Goal: Task Accomplishment & Management: Manage account settings

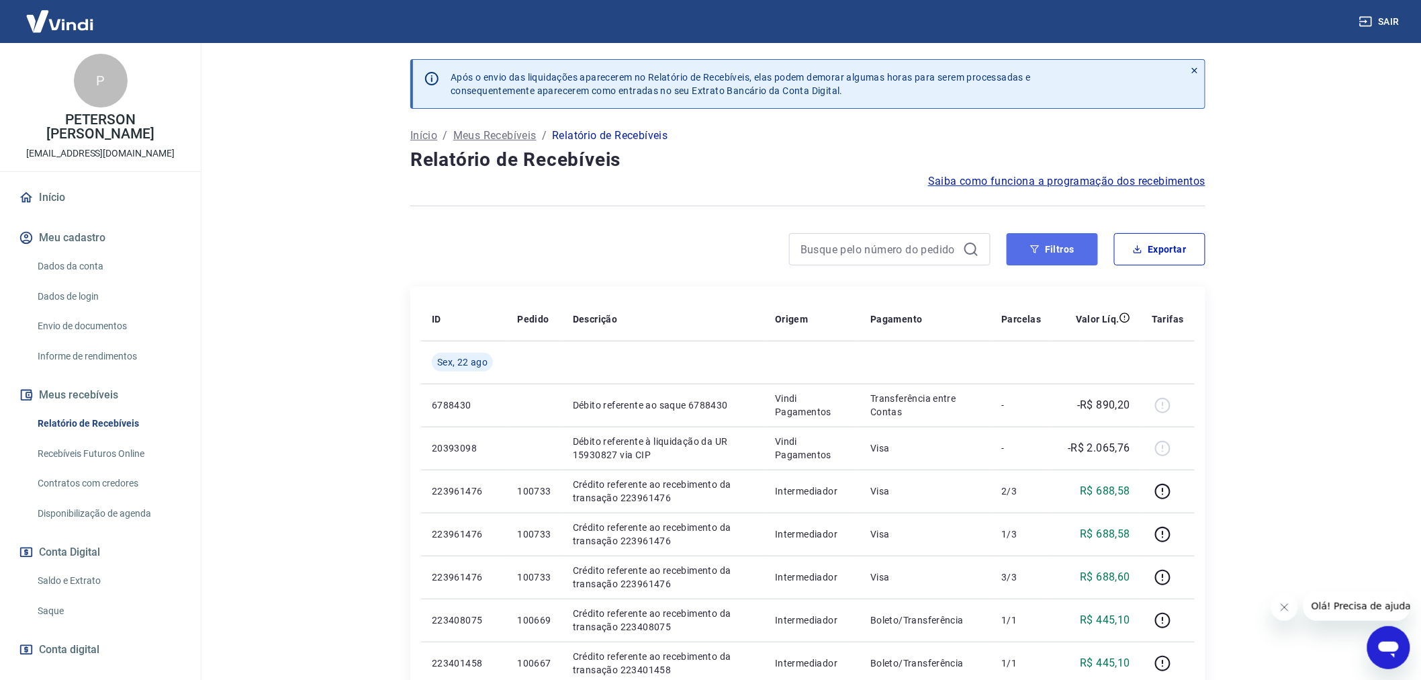
click at [1055, 250] on button "Filtros" at bounding box center [1052, 249] width 91 height 32
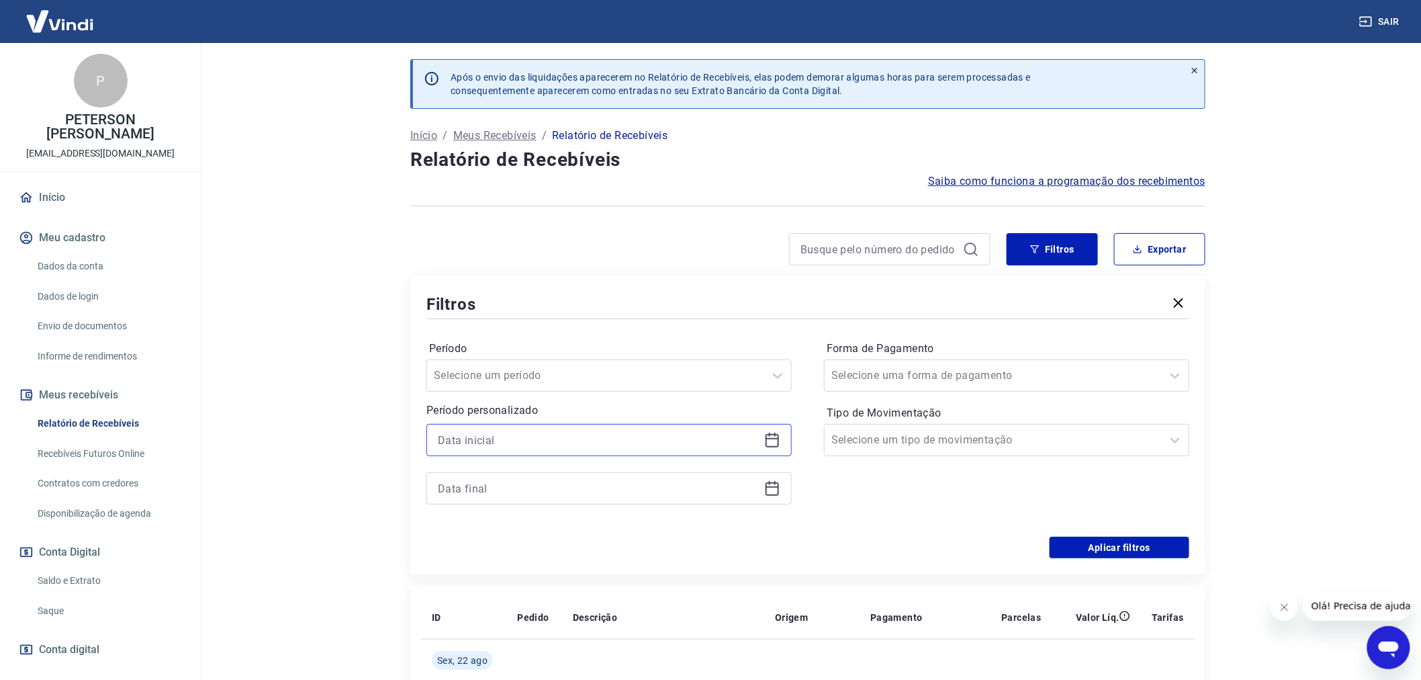
click at [438, 435] on input at bounding box center [598, 440] width 321 height 20
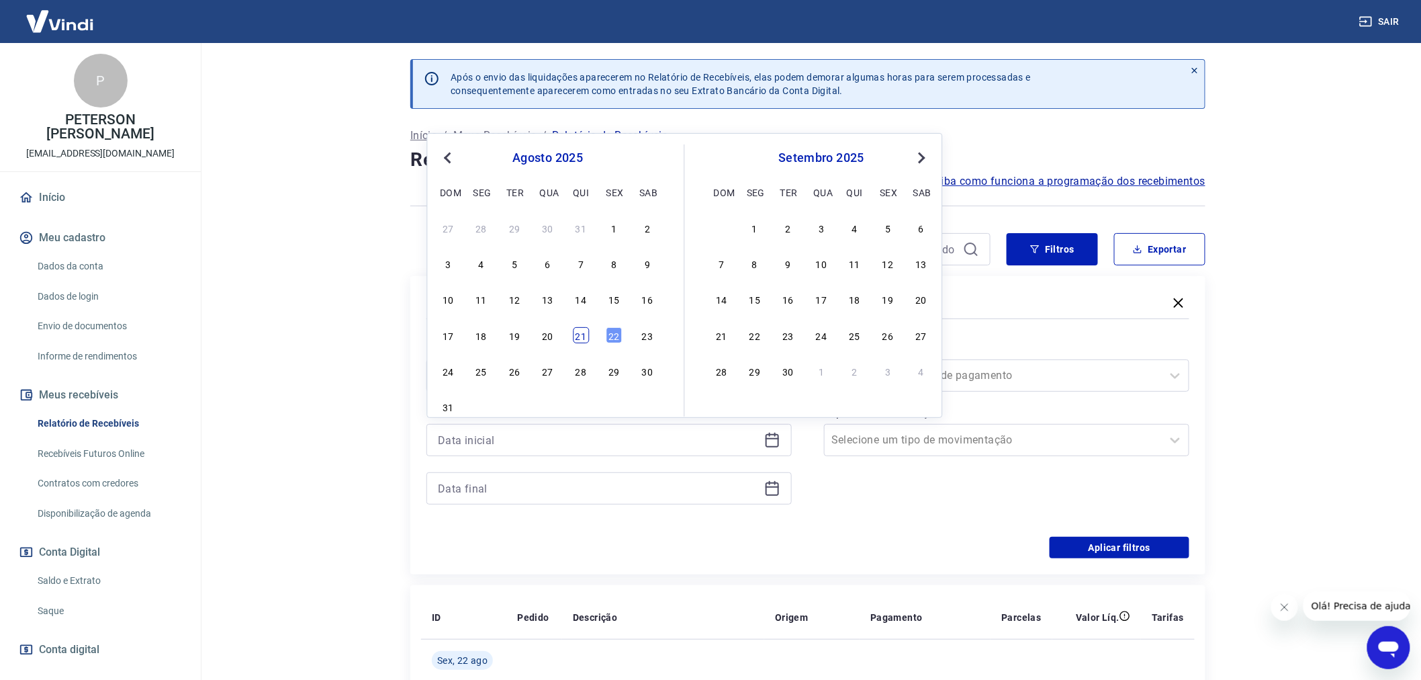
click at [575, 333] on div "21" at bounding box center [581, 335] width 16 height 16
type input "[DATE]"
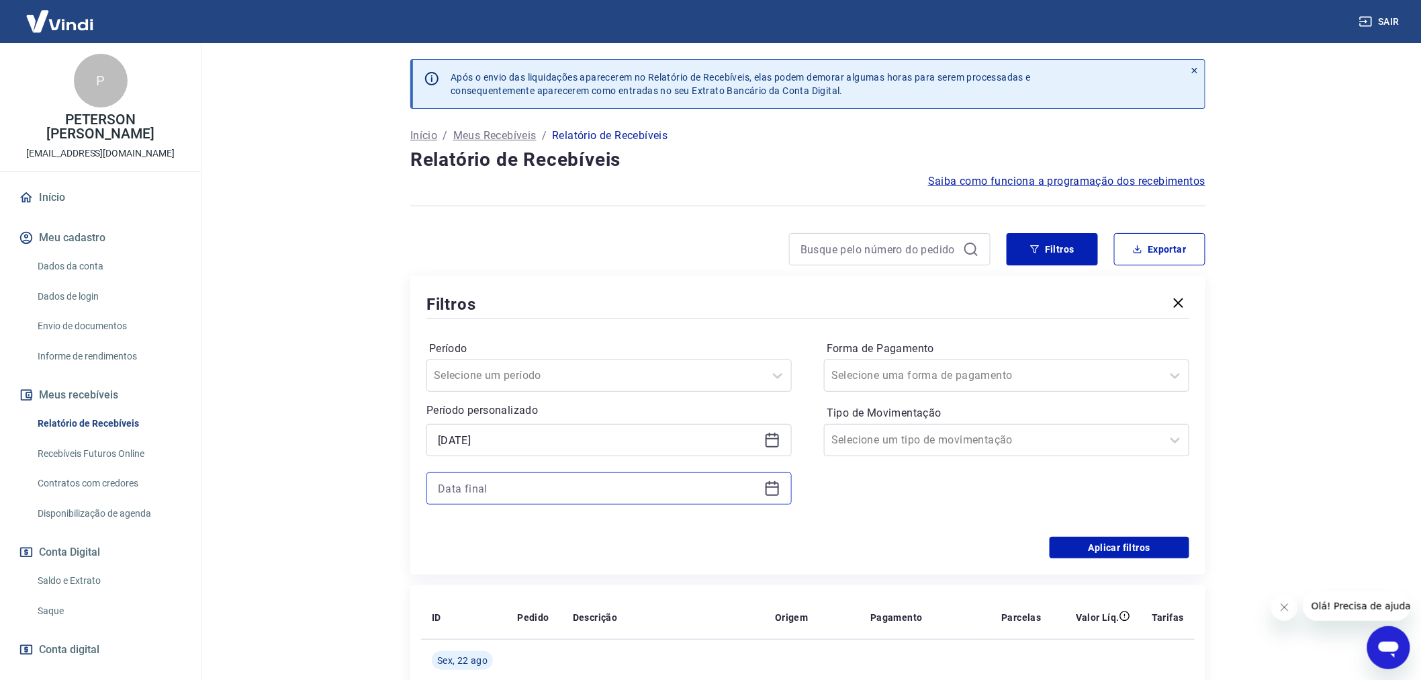
click at [491, 485] on input at bounding box center [598, 488] width 321 height 20
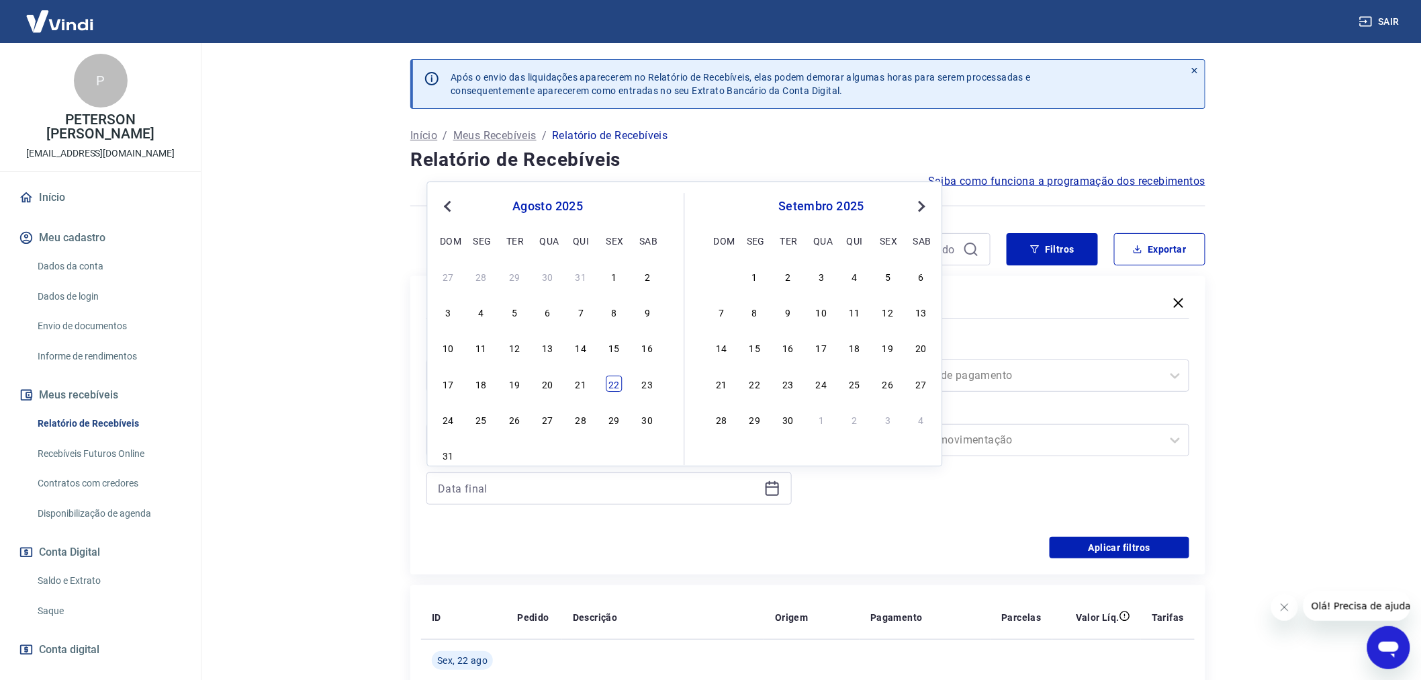
click at [609, 387] on div "22" at bounding box center [614, 383] width 16 height 16
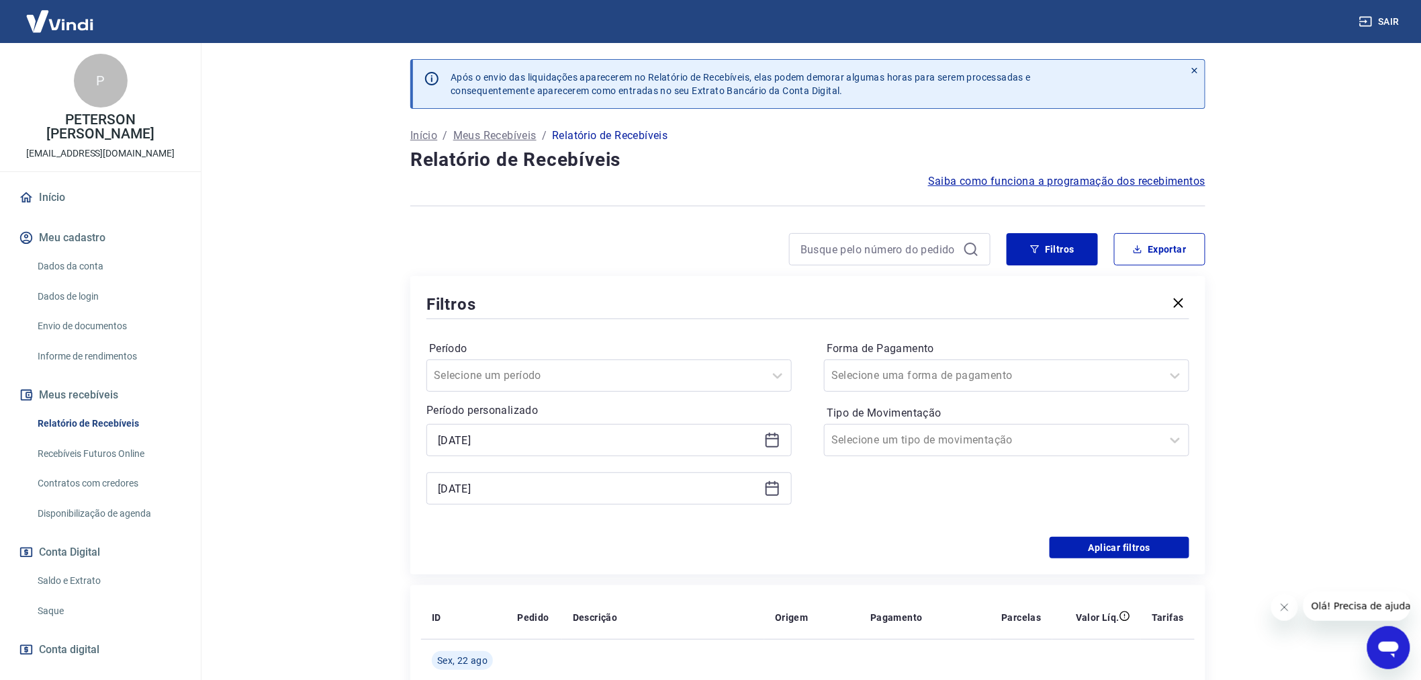
type input "[DATE]"
click at [1119, 551] on button "Aplicar filtros" at bounding box center [1119, 546] width 140 height 21
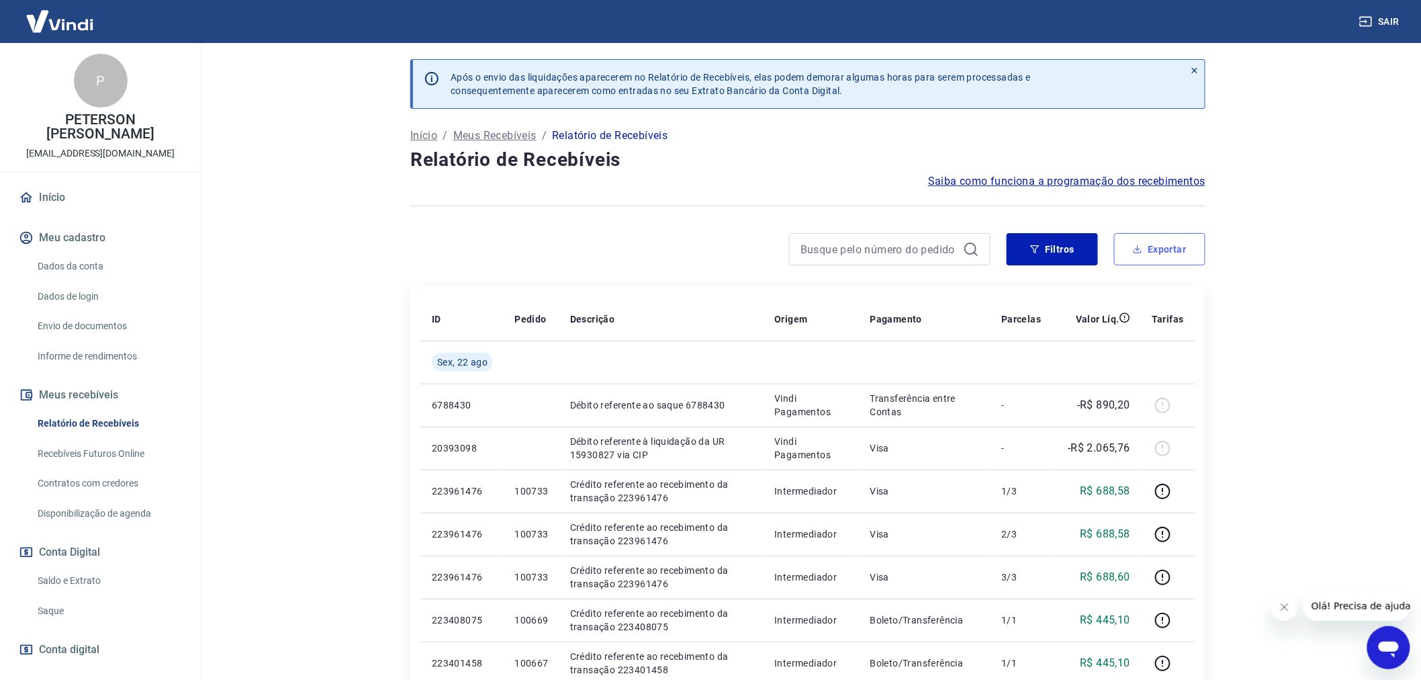
click at [1162, 244] on button "Exportar" at bounding box center [1159, 249] width 91 height 32
type input "[DATE]"
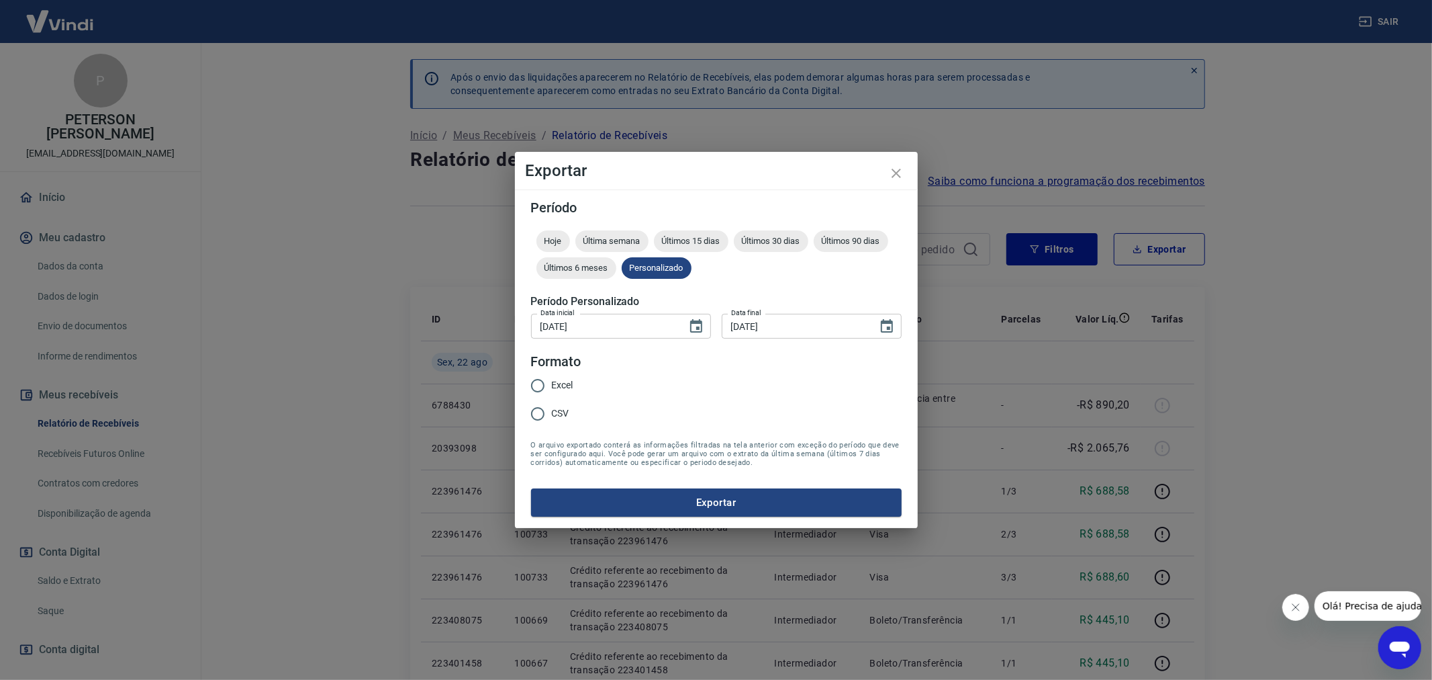
click at [541, 384] on input "Excel" at bounding box center [538, 385] width 28 height 28
radio input "true"
click at [727, 500] on button "Exportar" at bounding box center [716, 502] width 371 height 28
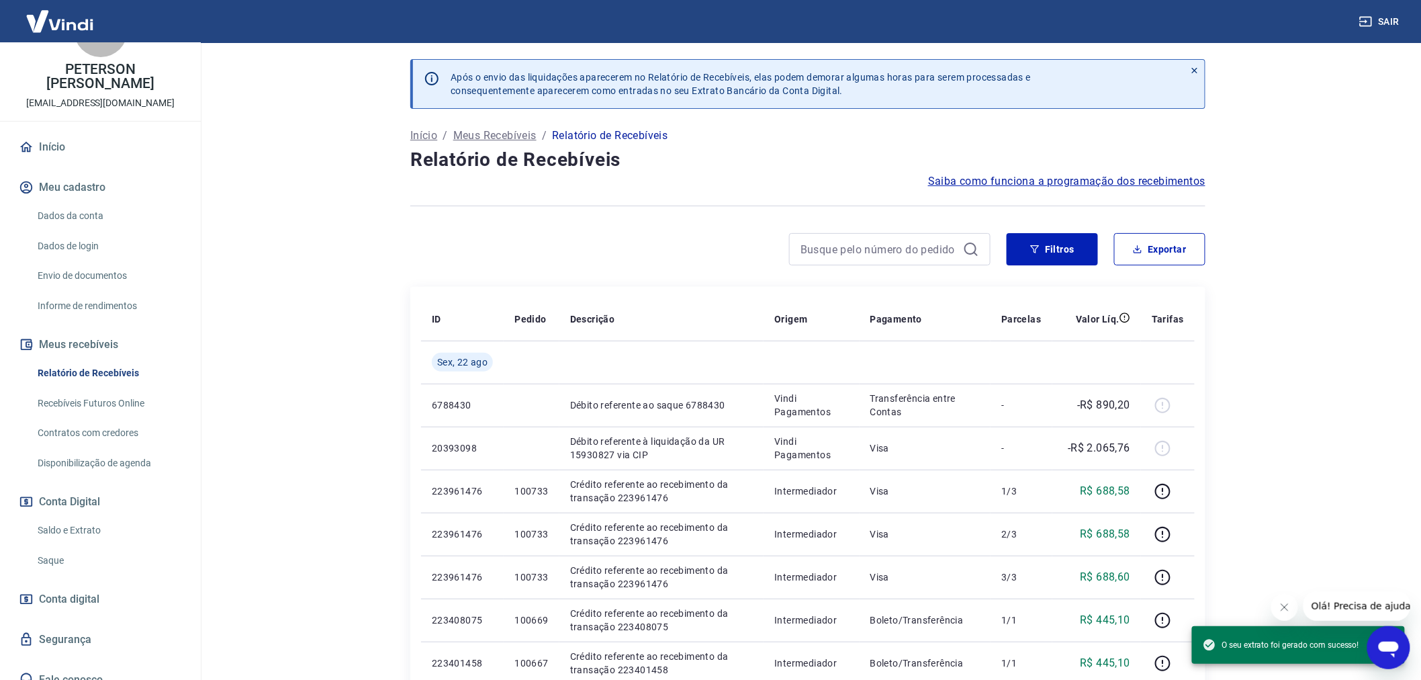
scroll to position [64, 0]
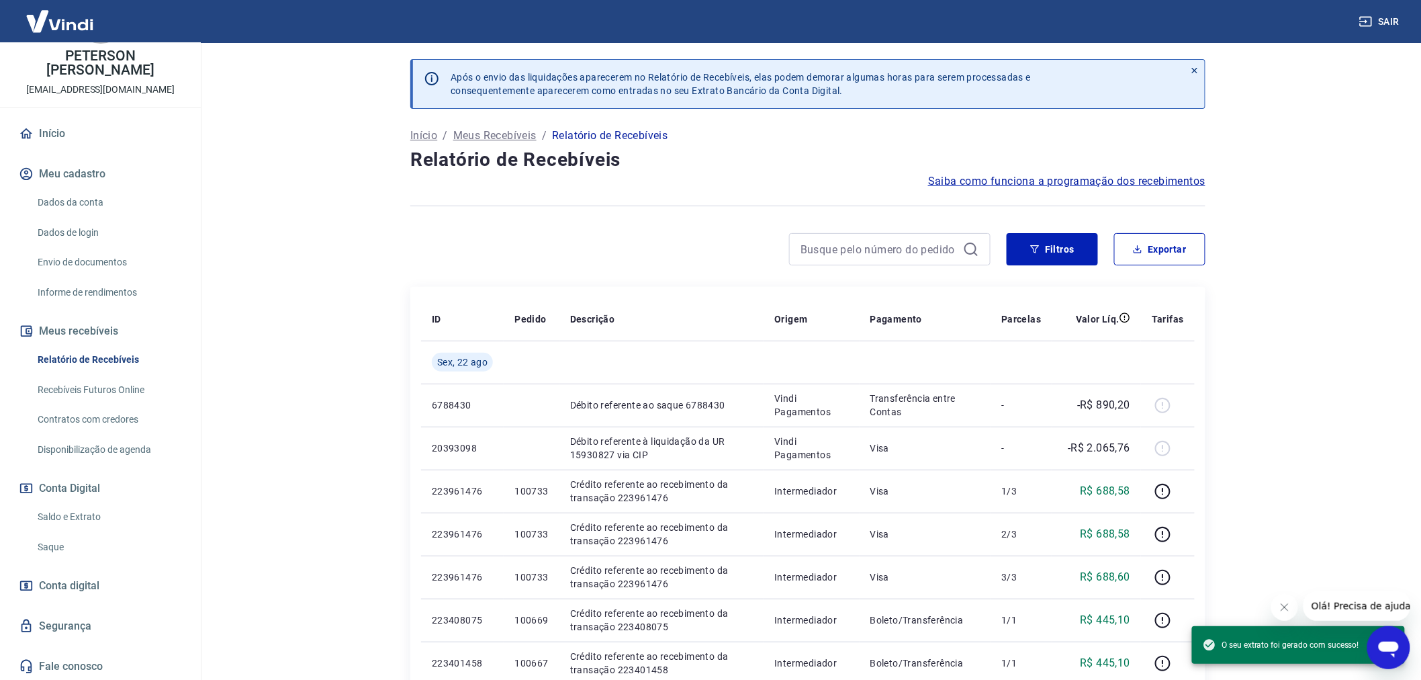
click at [76, 580] on span "Conta digital" at bounding box center [69, 585] width 60 height 19
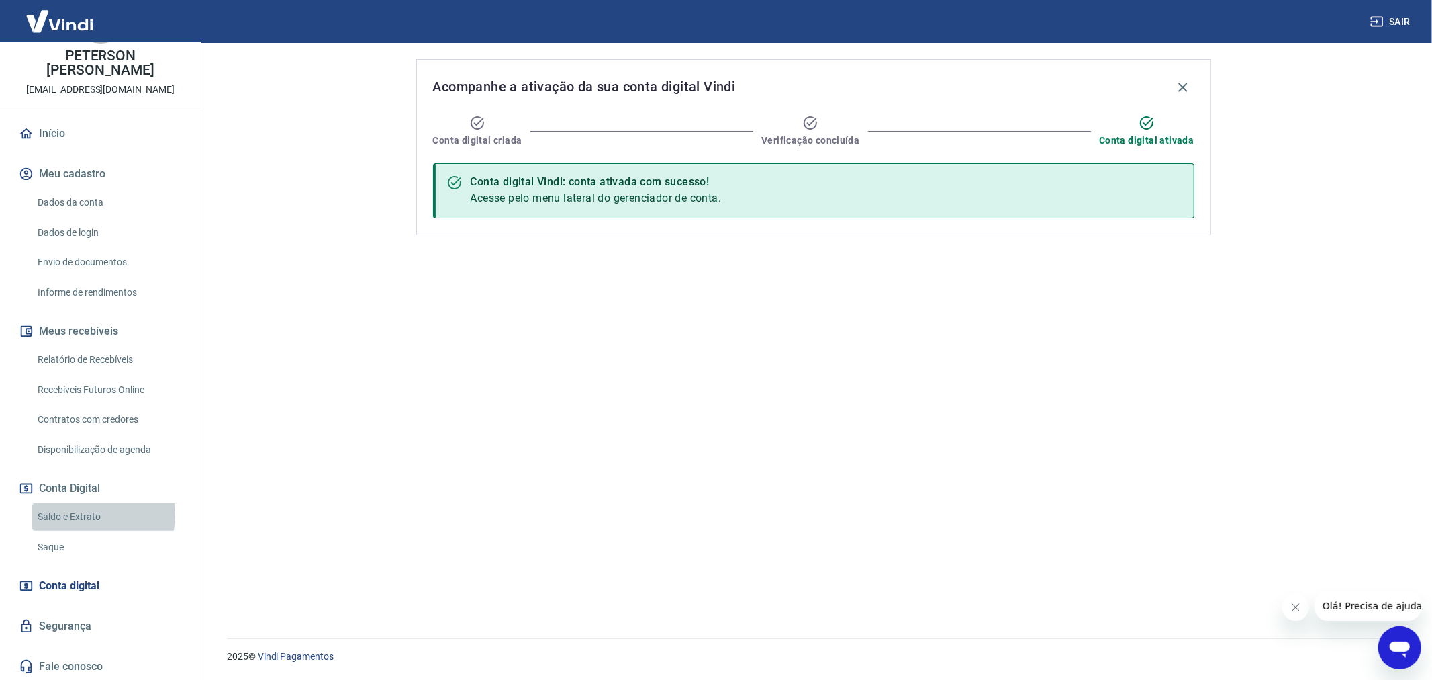
click at [79, 514] on link "Saldo e Extrato" at bounding box center [108, 517] width 152 height 28
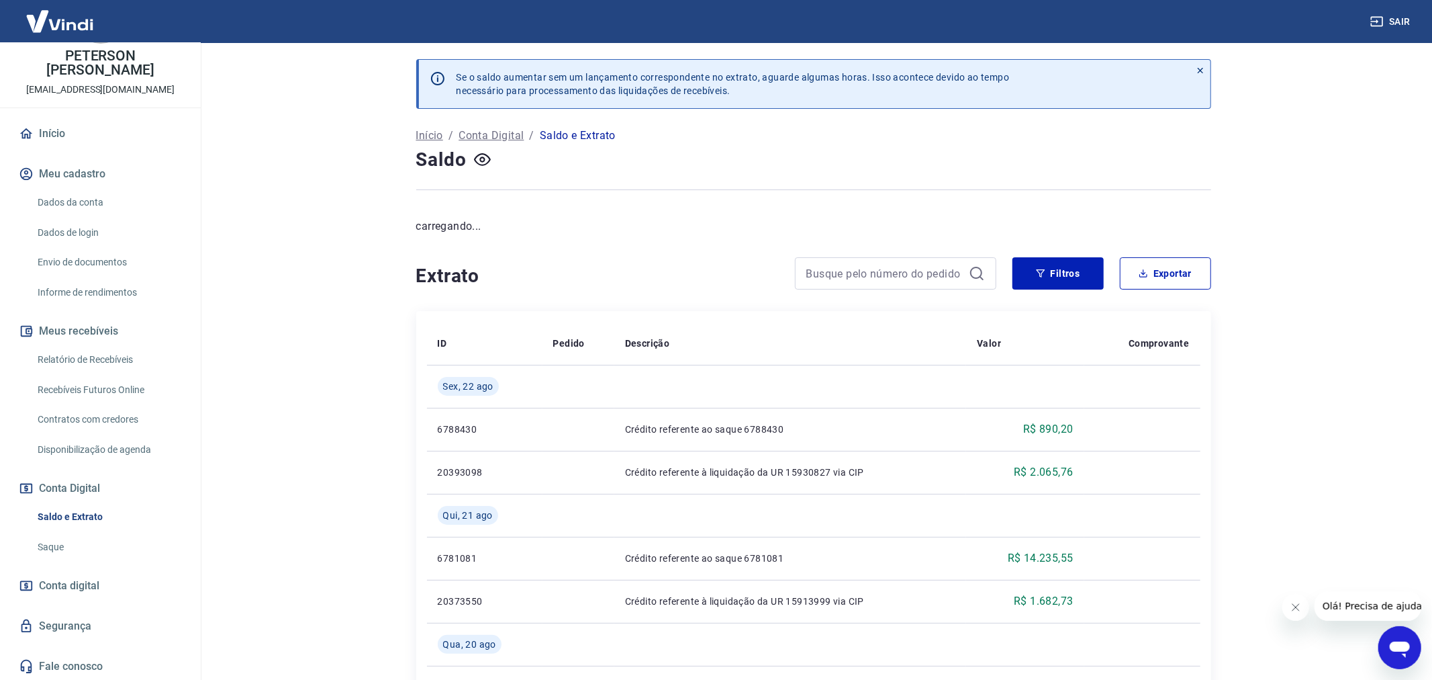
click at [590, 136] on p "Saldo e Extrato" at bounding box center [578, 136] width 76 height 16
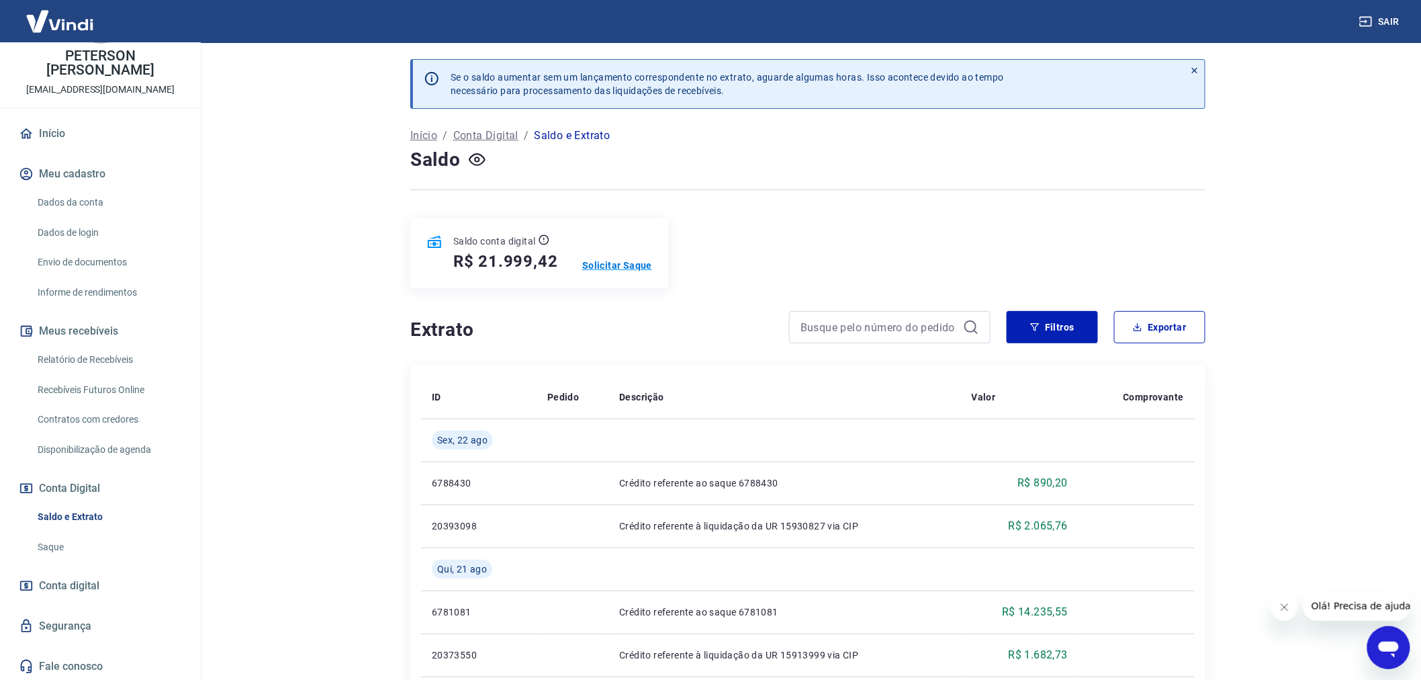
click at [616, 260] on p "Solicitar Saque" at bounding box center [617, 265] width 70 height 13
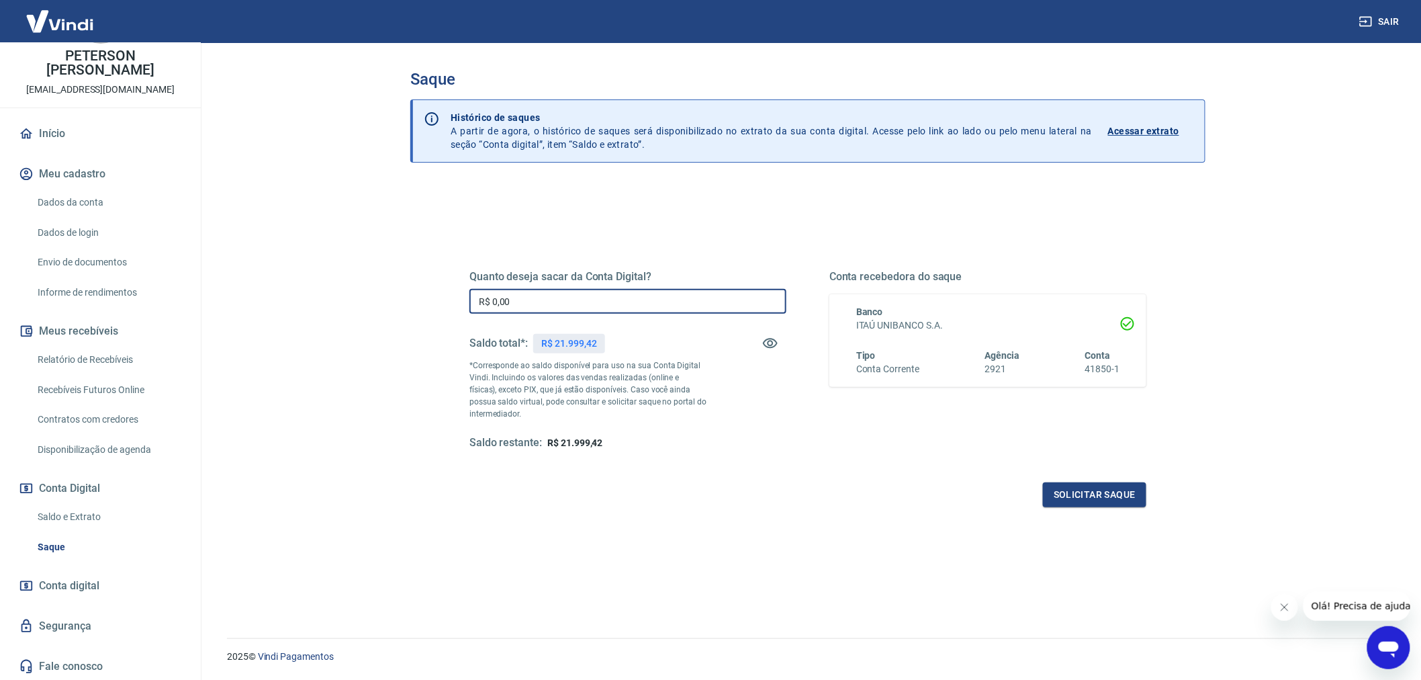
drag, startPoint x: 512, startPoint y: 302, endPoint x: 488, endPoint y: 296, distance: 24.3
click at [488, 296] on input "R$ 0,00" at bounding box center [627, 301] width 317 height 25
drag, startPoint x: 536, startPoint y: 305, endPoint x: 487, endPoint y: 285, distance: 53.0
click at [487, 294] on input "R$ 1.999,42" at bounding box center [627, 301] width 317 height 25
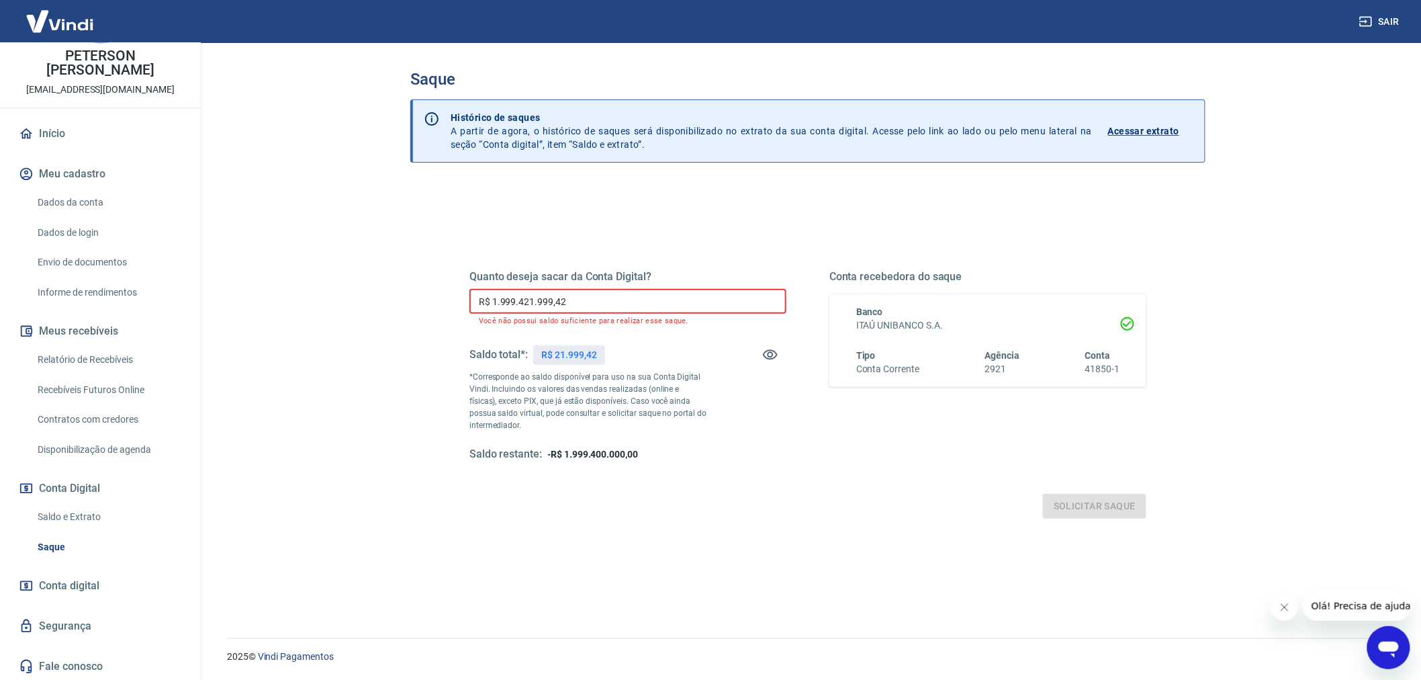
drag, startPoint x: 575, startPoint y: 306, endPoint x: 404, endPoint y: 232, distance: 187.1
click at [425, 283] on div "Quanto deseja sacar da Conta Digital? R$ 1.999.421.999,42 ​ Você não possui sal…" at bounding box center [807, 452] width 795 height 536
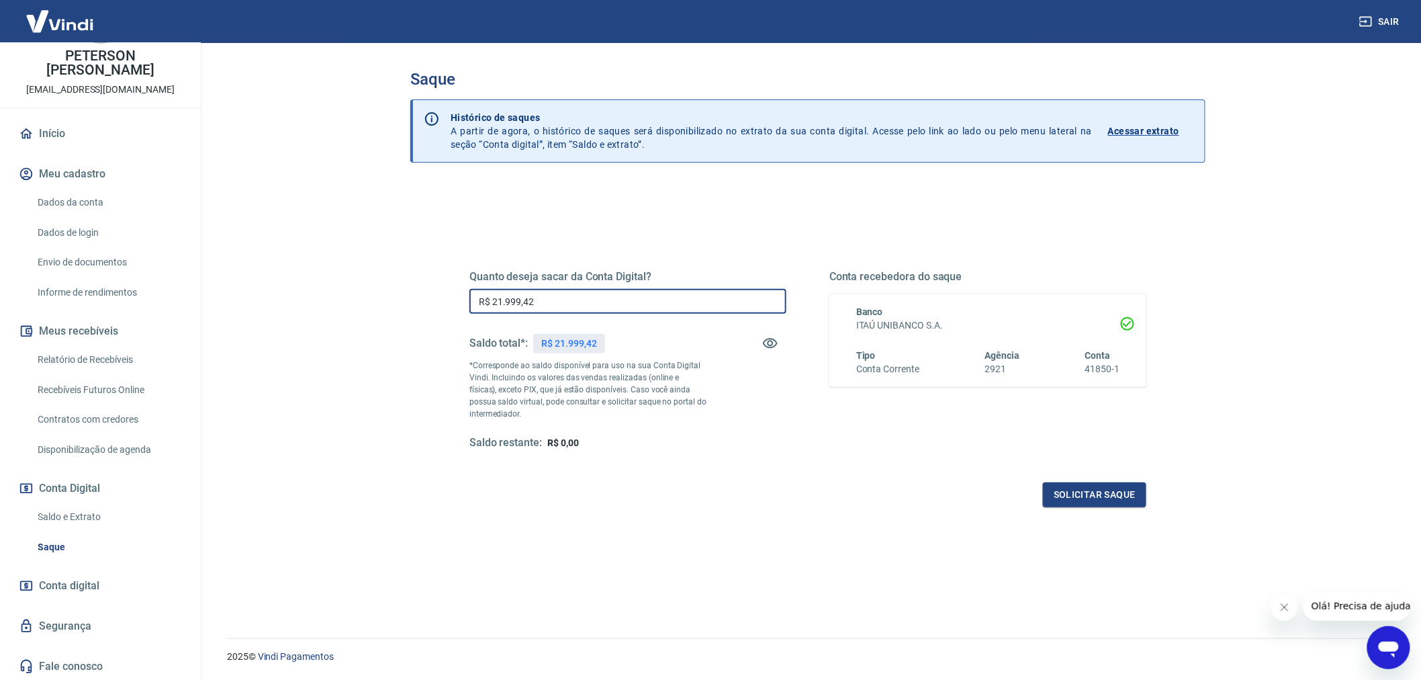
type input "R$ 21.999,42"
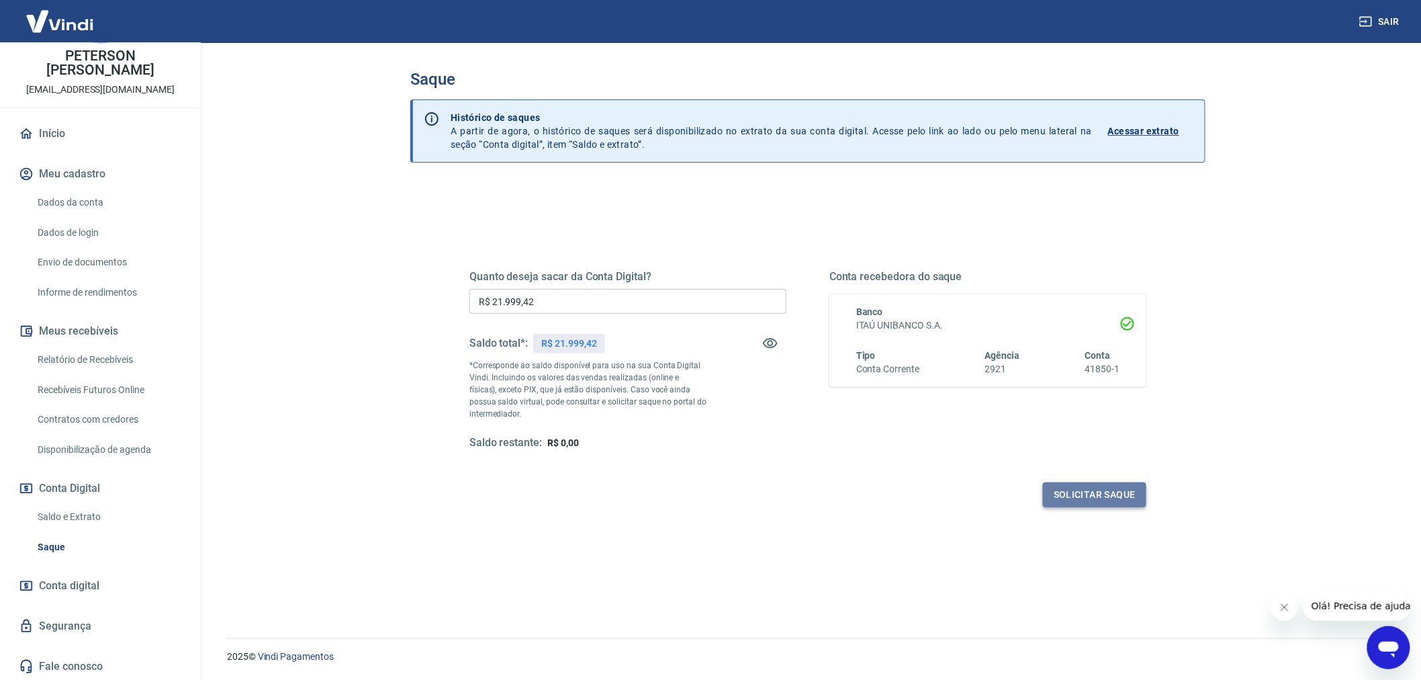
click at [1105, 494] on button "Solicitar saque" at bounding box center [1094, 494] width 103 height 25
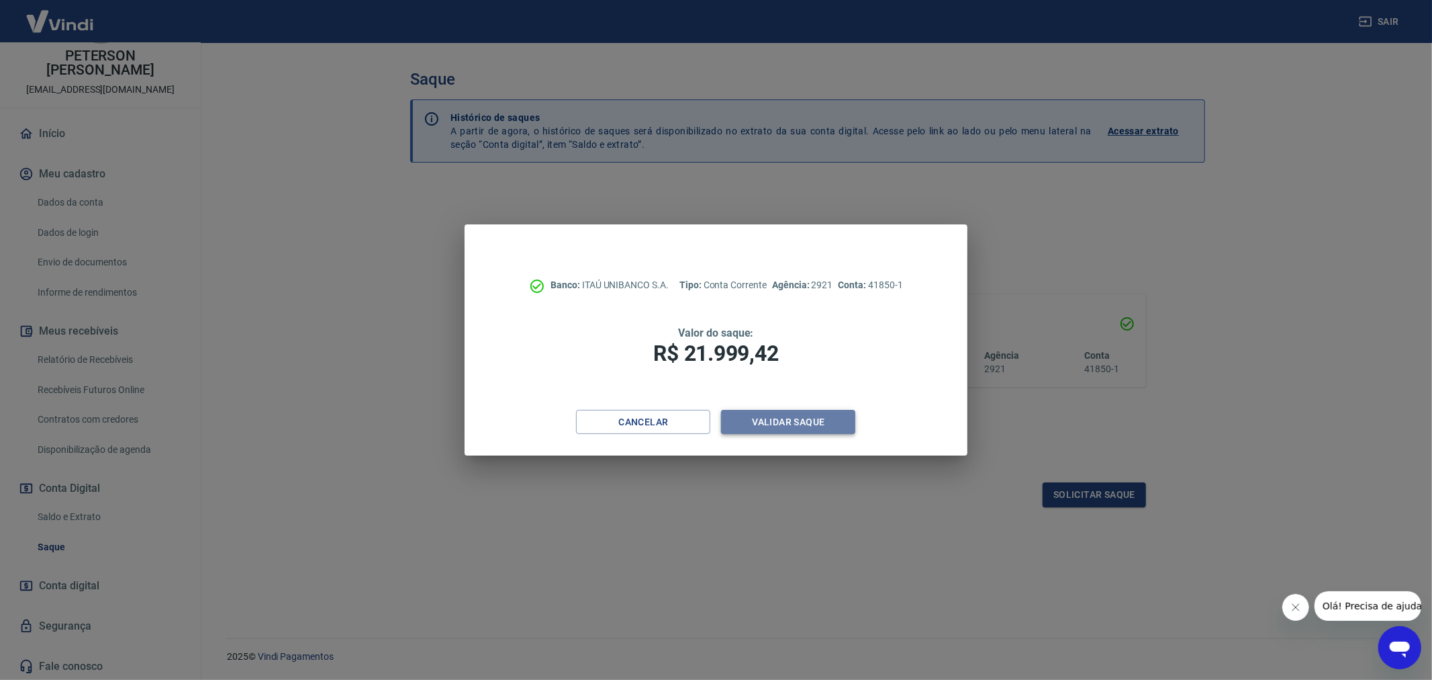
click at [790, 421] on button "Validar saque" at bounding box center [788, 422] width 134 height 25
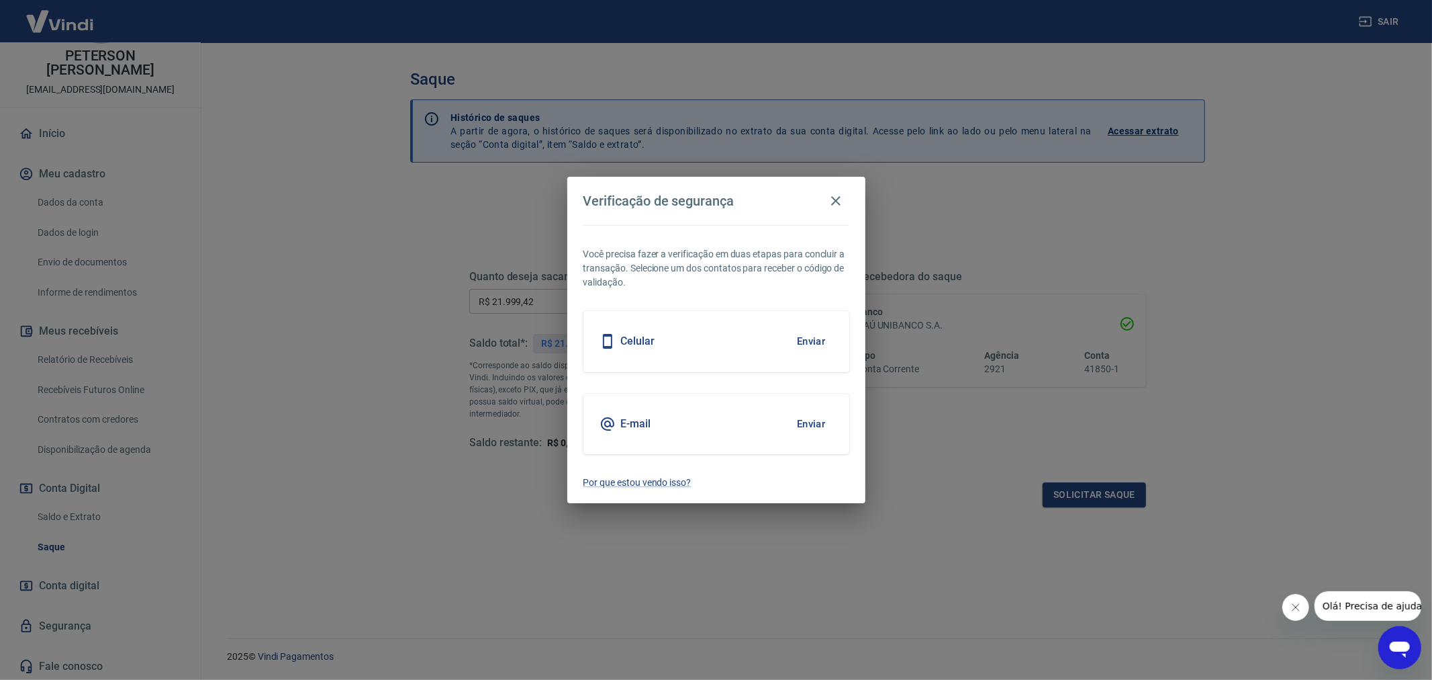
click at [798, 419] on button "Enviar" at bounding box center [812, 424] width 44 height 28
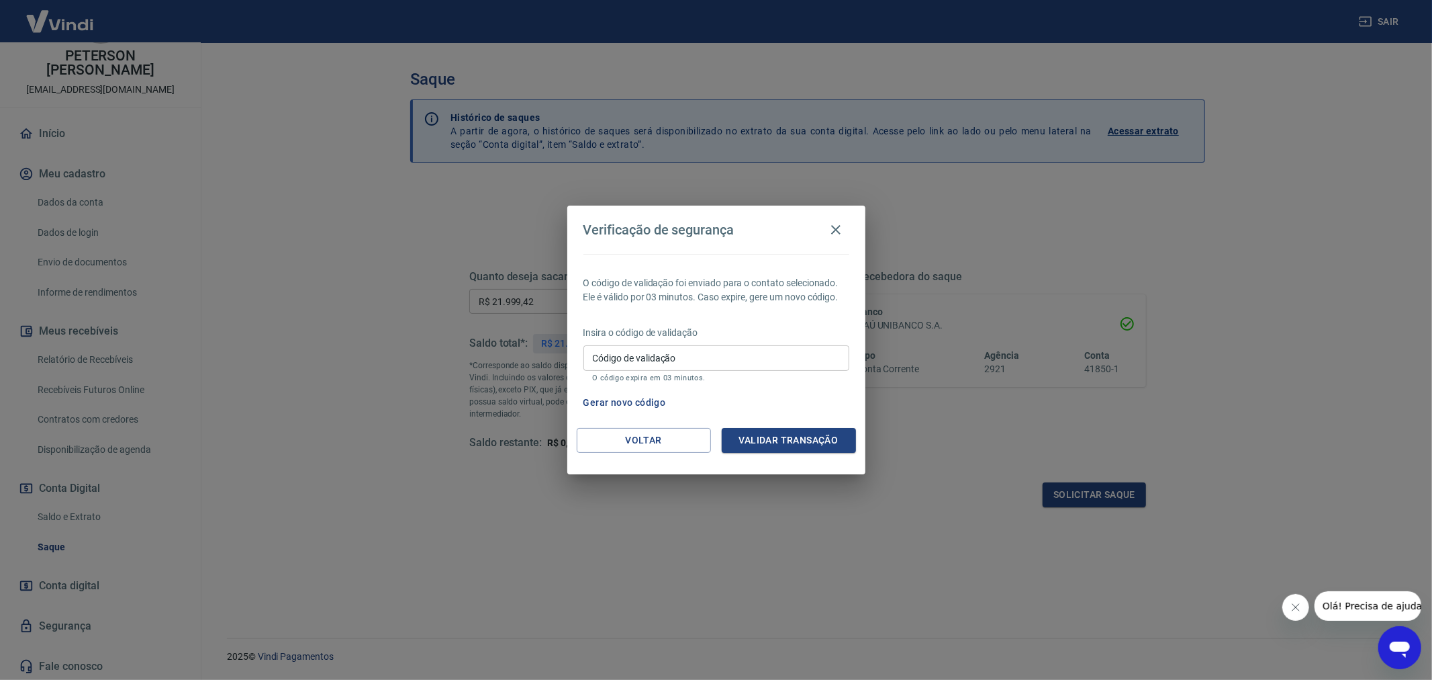
click at [681, 359] on input "Código de validação" at bounding box center [716, 357] width 266 height 25
type input "808576"
click at [790, 439] on button "Validar transação" at bounding box center [789, 440] width 134 height 25
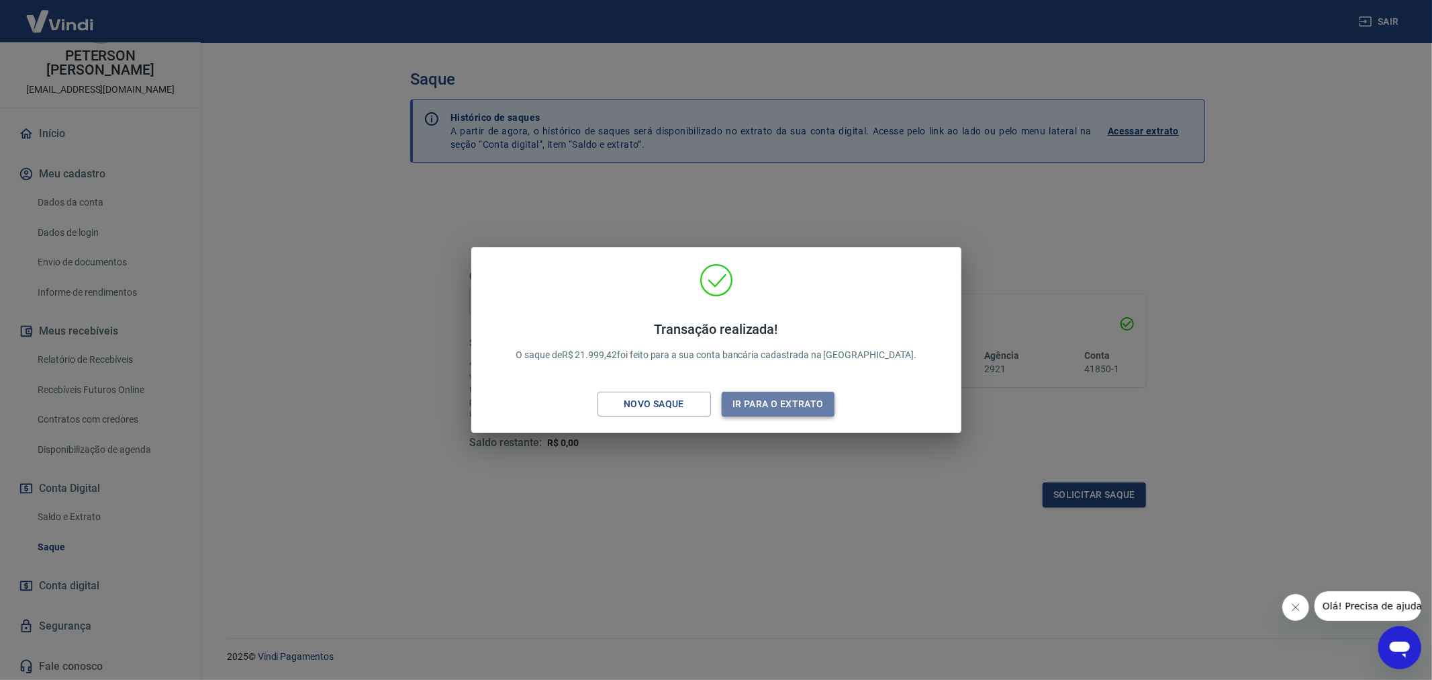
click at [772, 402] on button "Ir para o extrato" at bounding box center [778, 403] width 113 height 25
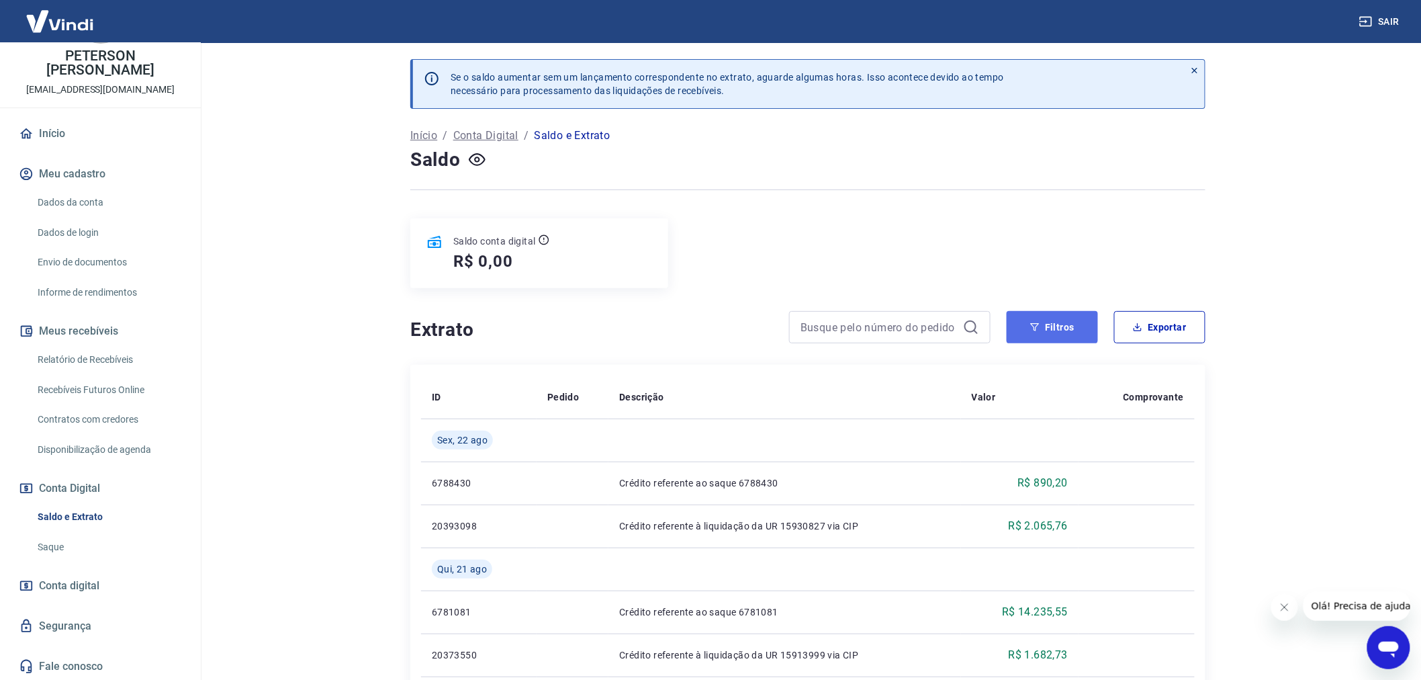
click at [1072, 329] on button "Filtros" at bounding box center [1052, 327] width 91 height 32
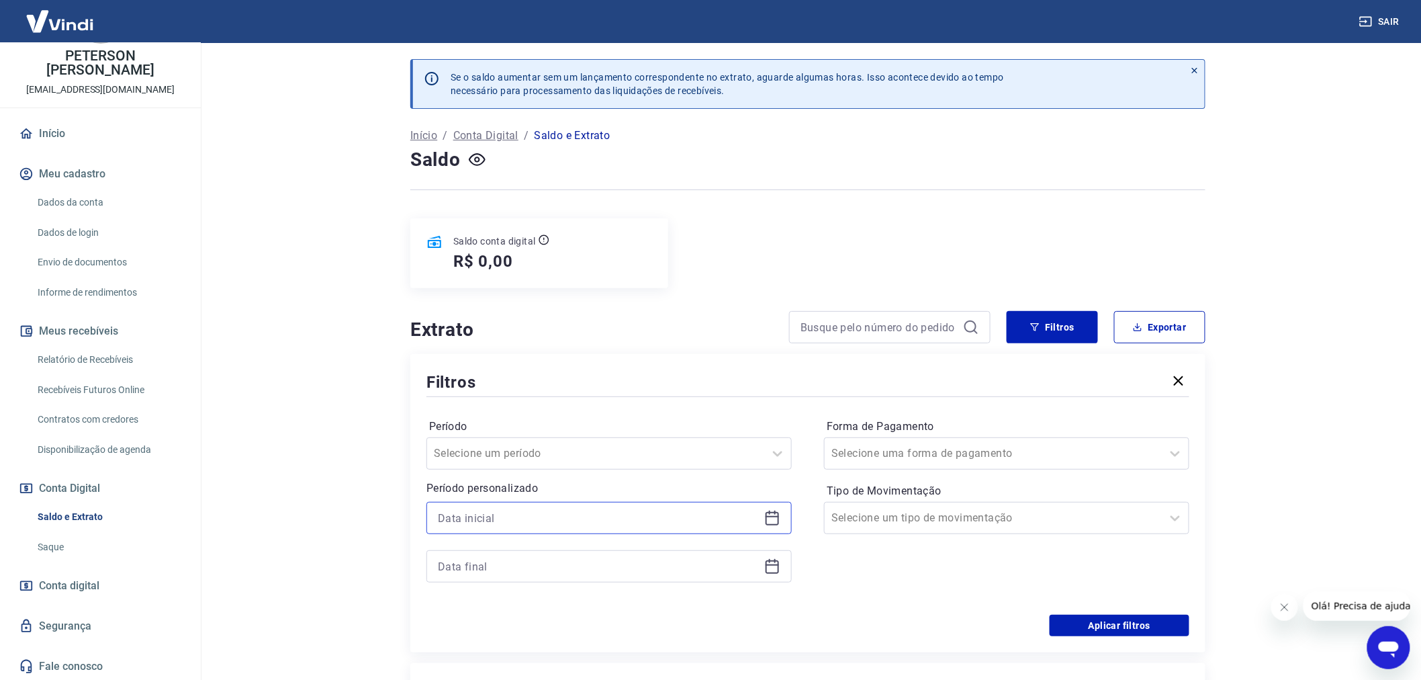
click at [449, 517] on input at bounding box center [598, 518] width 321 height 20
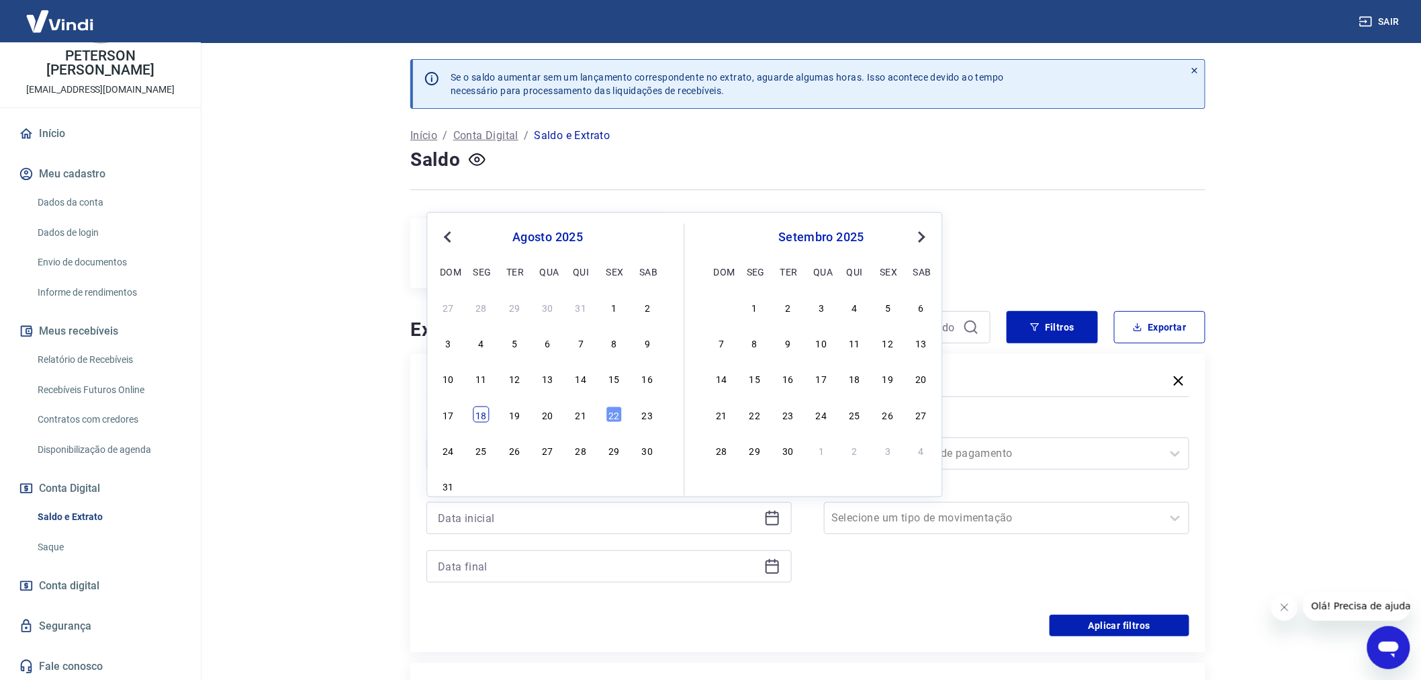
click at [484, 414] on div "18" at bounding box center [481, 414] width 16 height 16
type input "[DATE]"
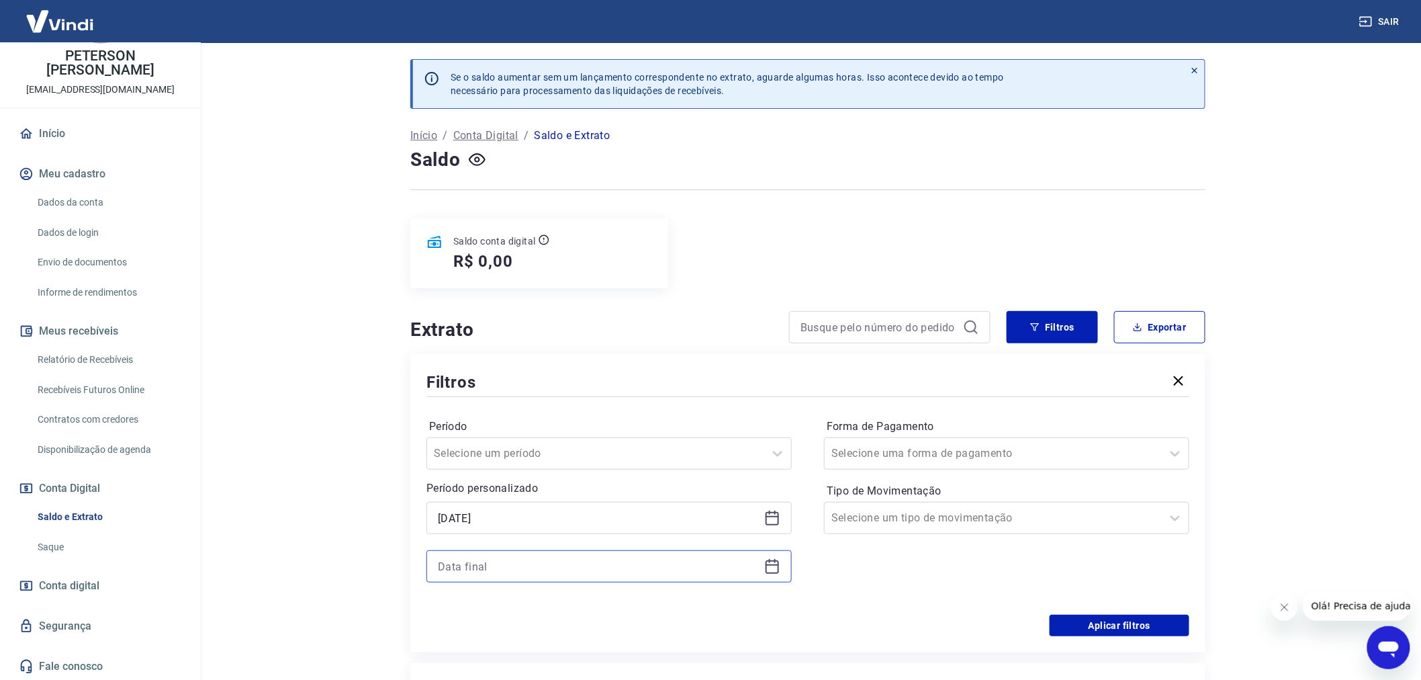
click at [451, 567] on input at bounding box center [598, 566] width 321 height 20
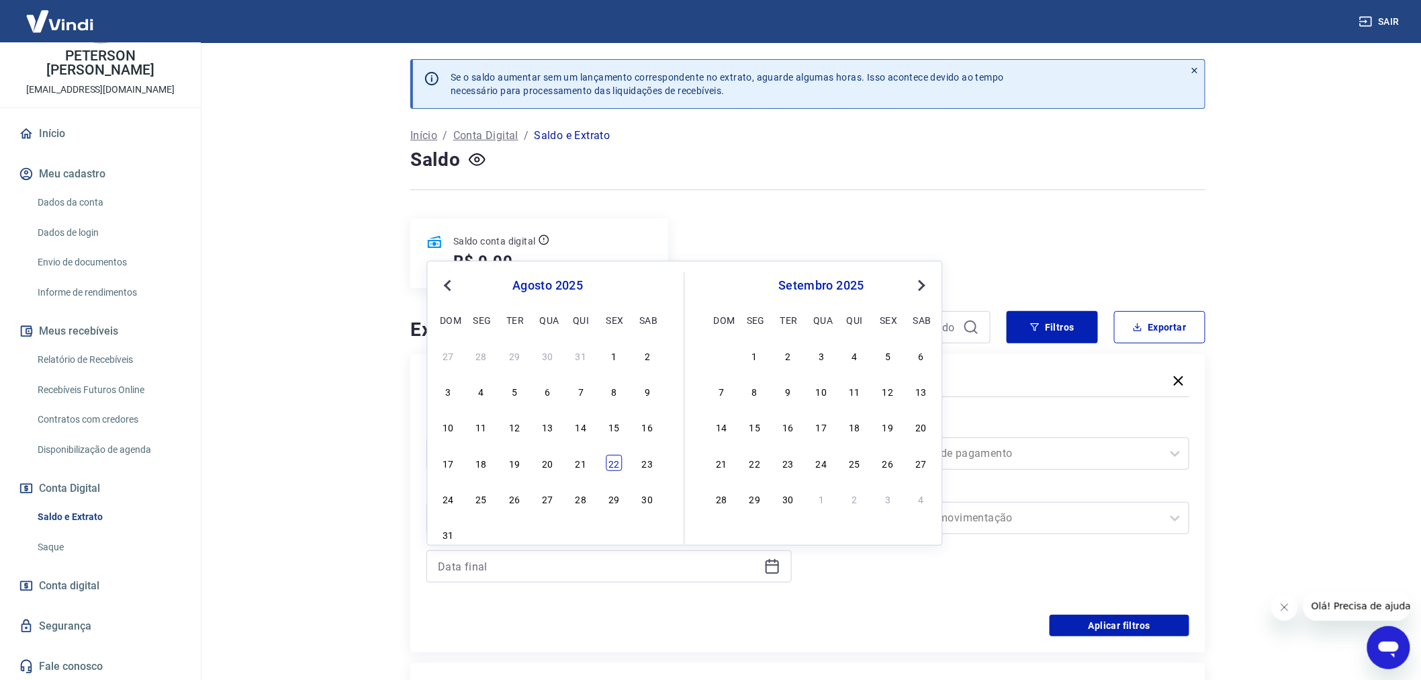
click at [608, 459] on div "22" at bounding box center [614, 463] width 16 height 16
type input "[DATE]"
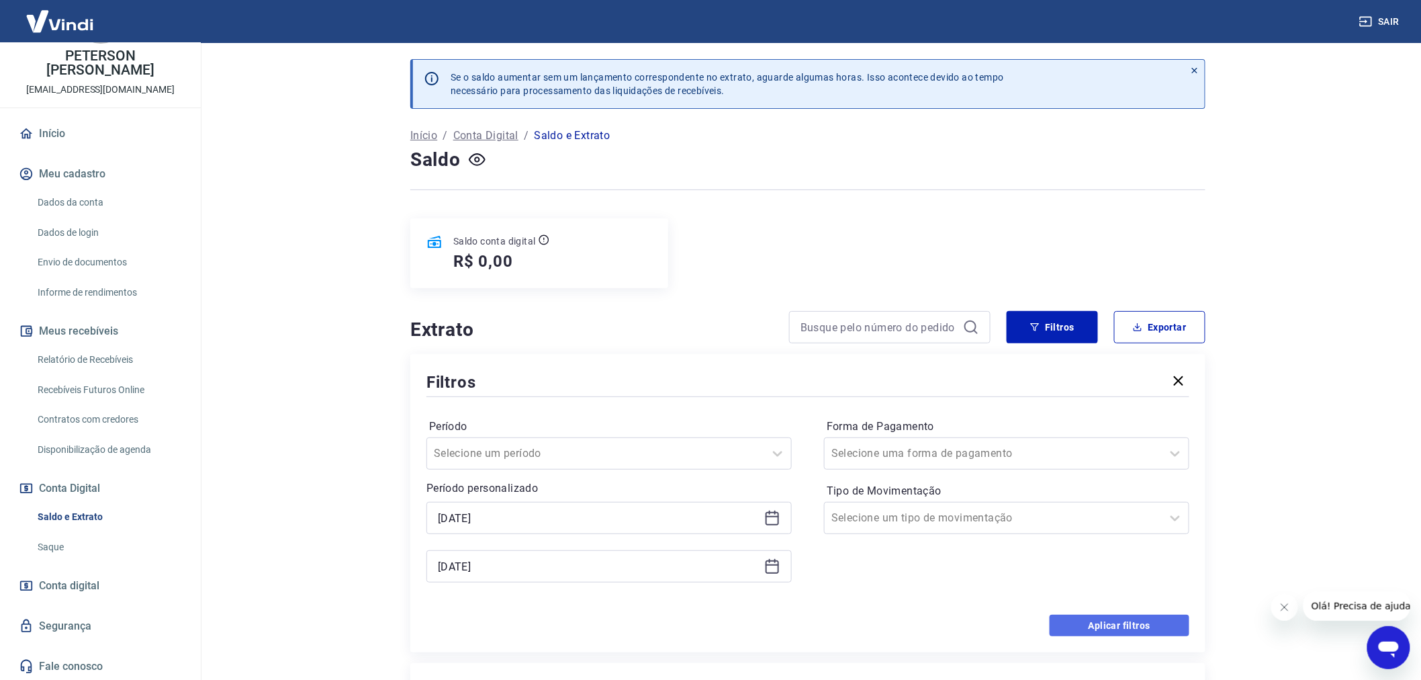
click at [1117, 627] on button "Aplicar filtros" at bounding box center [1119, 624] width 140 height 21
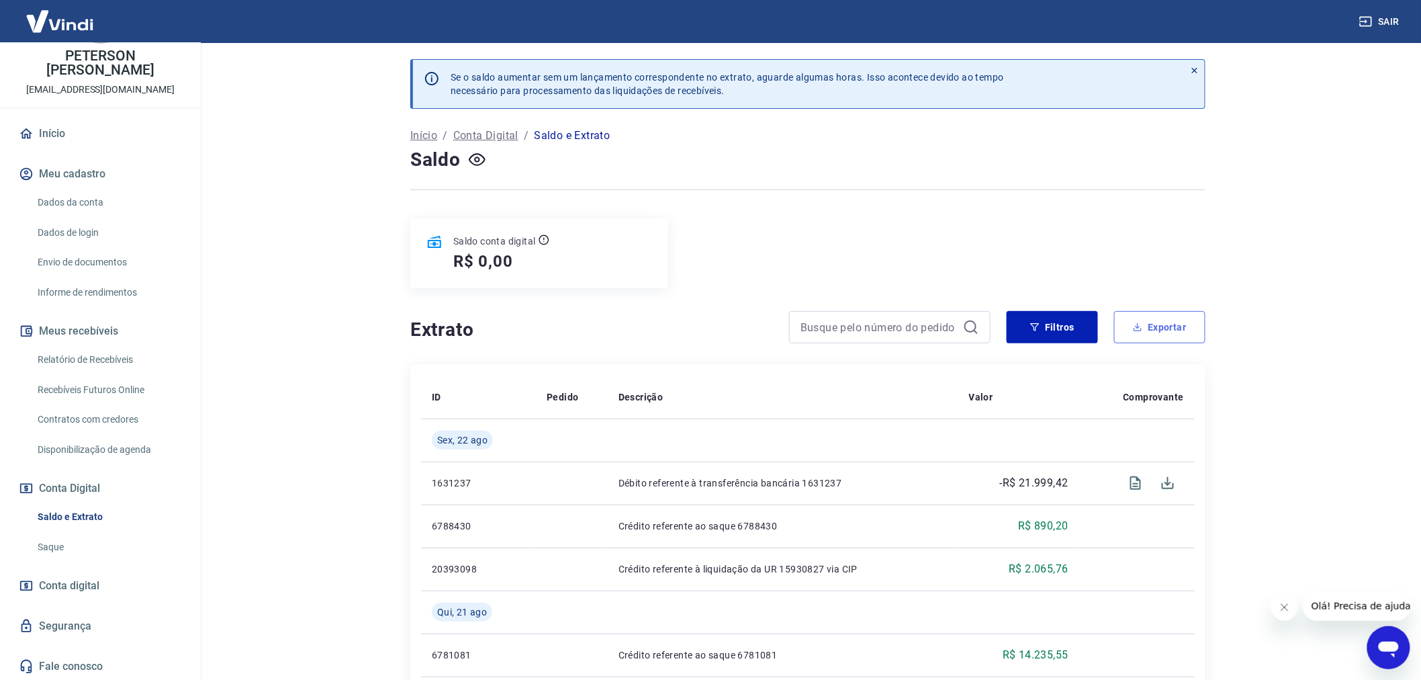
click at [1167, 331] on button "Exportar" at bounding box center [1159, 327] width 91 height 32
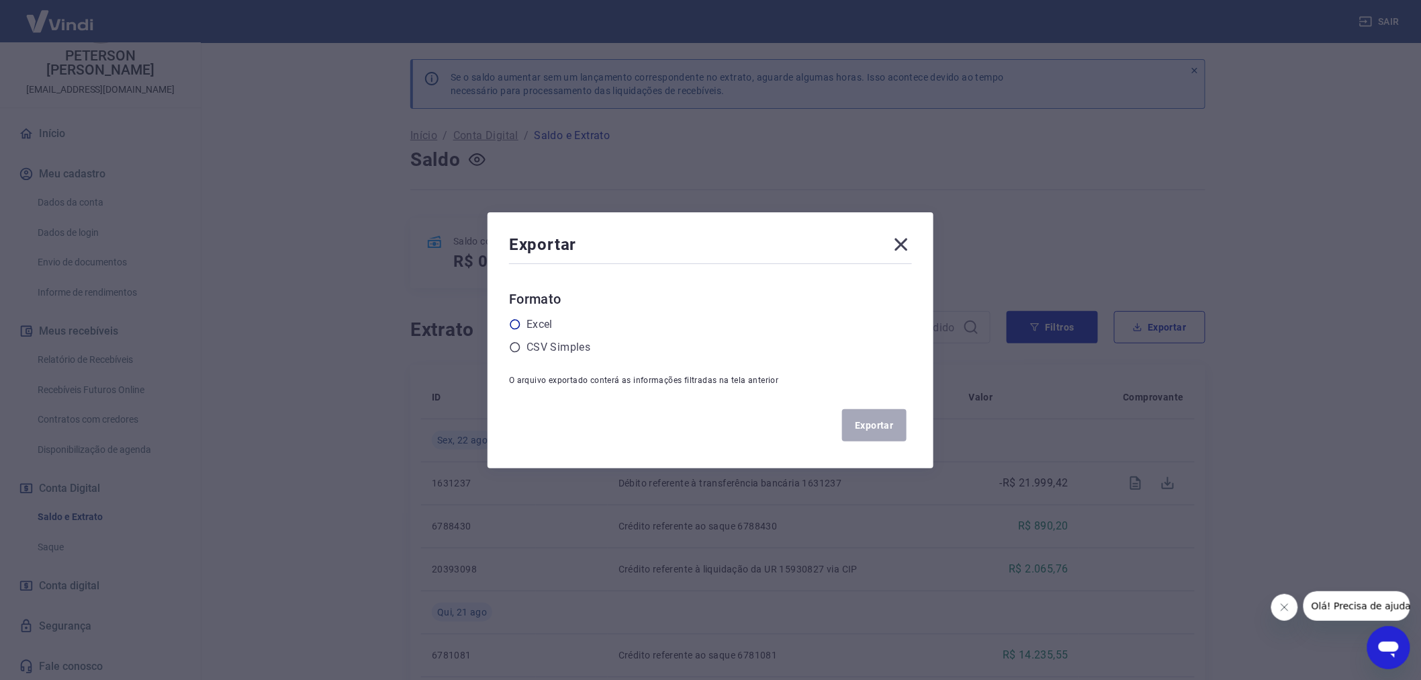
click at [518, 327] on icon at bounding box center [515, 324] width 10 height 10
click at [0, 0] on input "radio" at bounding box center [0, 0] width 0 height 0
click at [892, 418] on button "Exportar" at bounding box center [874, 425] width 64 height 32
